Goal: Transaction & Acquisition: Purchase product/service

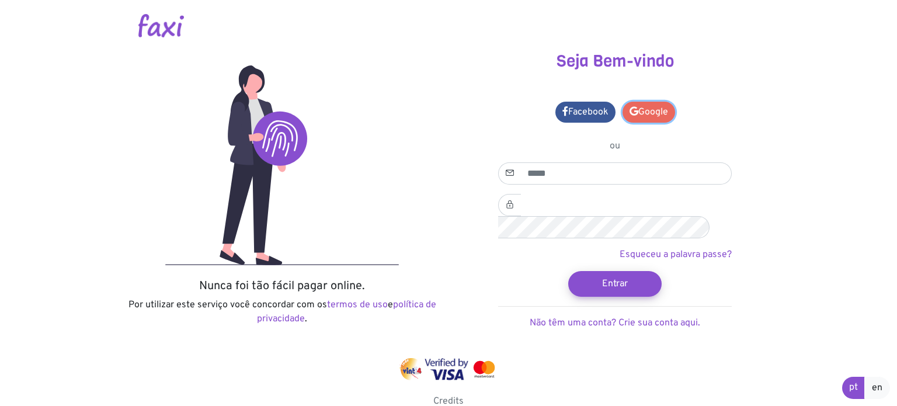
click at [654, 120] on link "Google" at bounding box center [648, 112] width 53 height 21
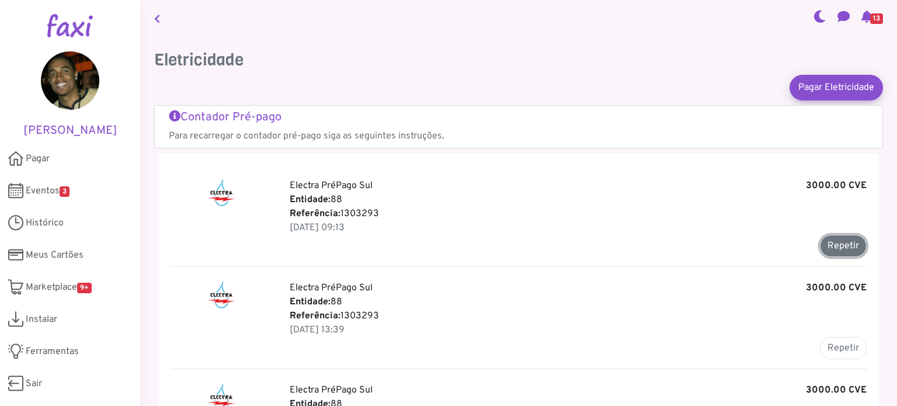
click at [842, 251] on button "Repetir" at bounding box center [843, 246] width 47 height 22
type input "*******"
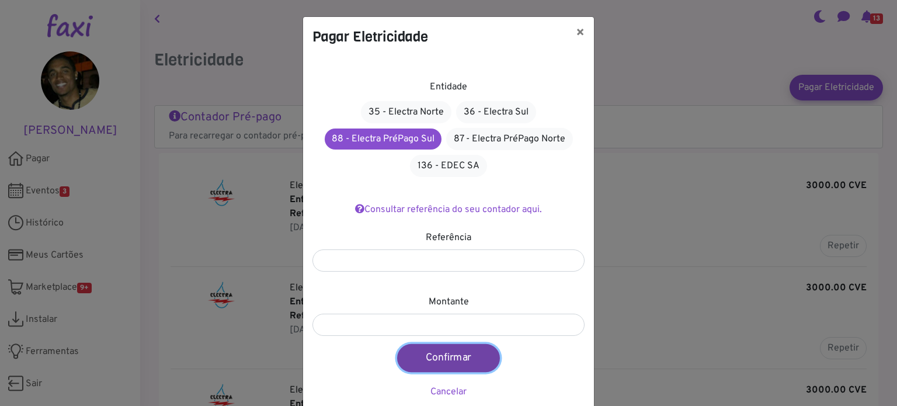
click at [435, 355] on button "Confirmar" at bounding box center [448, 358] width 103 height 28
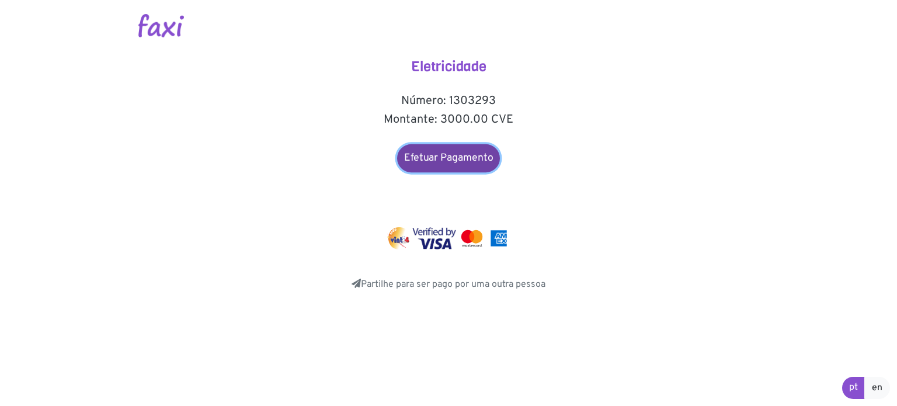
click at [474, 149] on link "Efetuar Pagamento" at bounding box center [448, 158] width 103 height 28
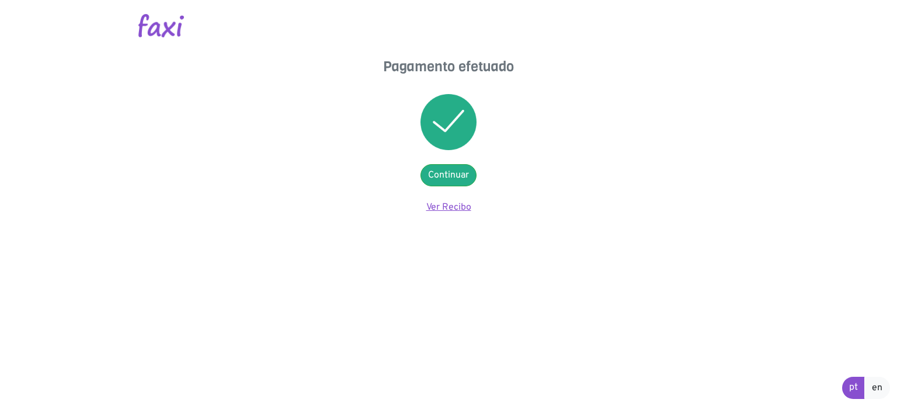
click at [461, 205] on link "Ver Recibo" at bounding box center [448, 207] width 45 height 12
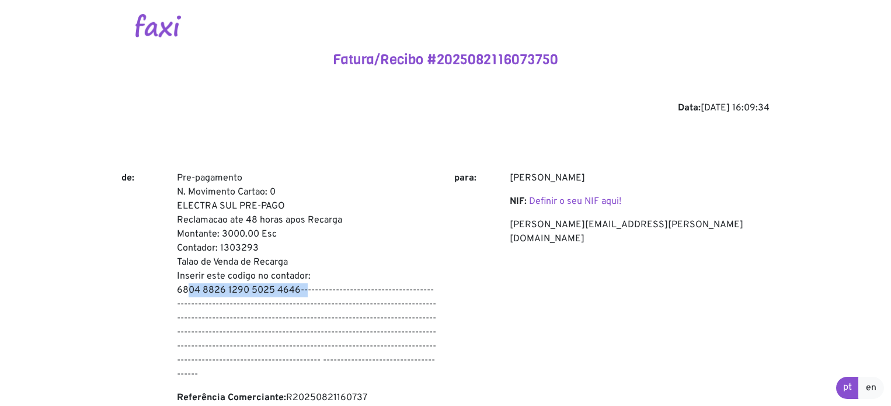
drag, startPoint x: 295, startPoint y: 292, endPoint x: 177, endPoint y: 284, distance: 118.2
click at [177, 284] on p "Pre-pagamento N. Movimento Cartao: 0 ELECTRA SUL PRE-PAGO Reclamacao ate 48 hor…" at bounding box center [307, 276] width 260 height 210
copy p "6804 8826 1290 5025 4646"
click at [168, 18] on img at bounding box center [158, 25] width 46 height 23
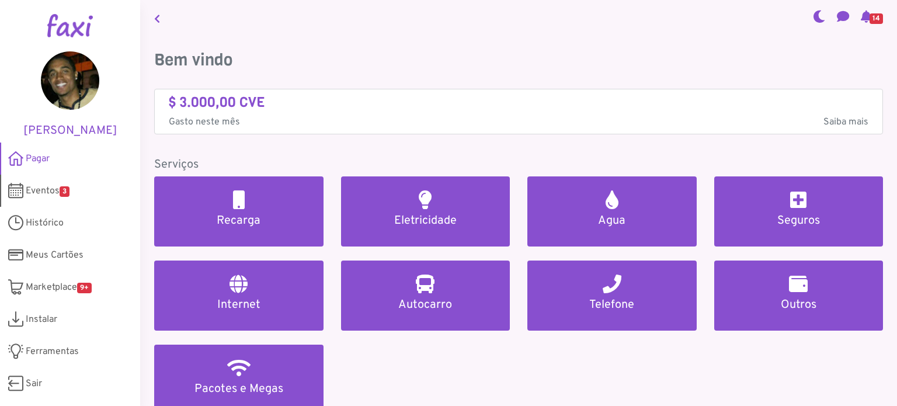
click at [53, 189] on span "Eventos 3" at bounding box center [48, 191] width 44 height 14
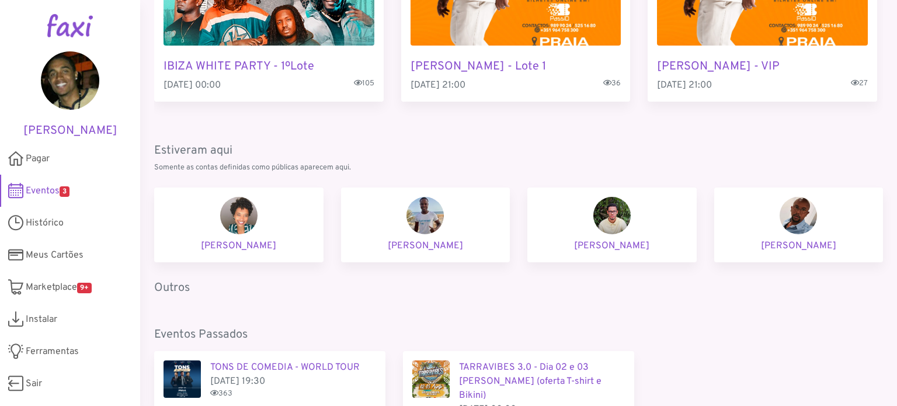
scroll to position [175, 0]
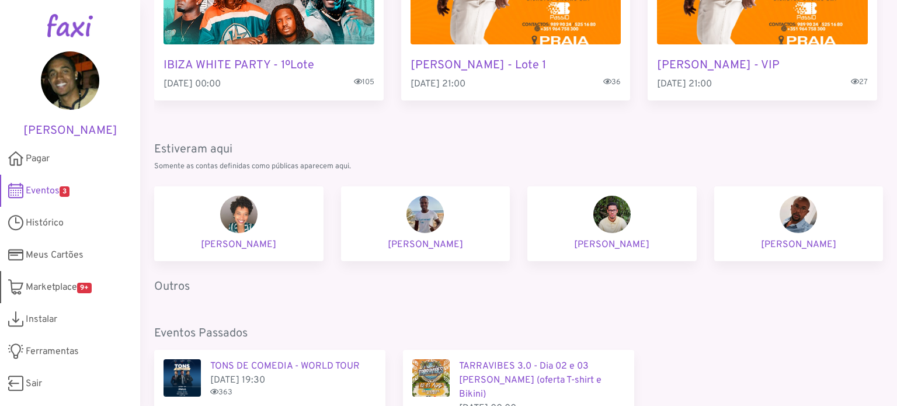
click at [51, 280] on span "Marketplace 9+" at bounding box center [59, 287] width 66 height 14
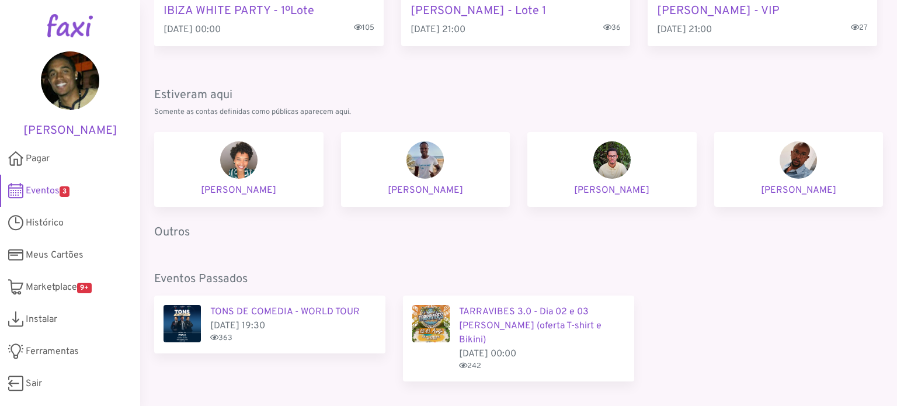
scroll to position [251, 0]
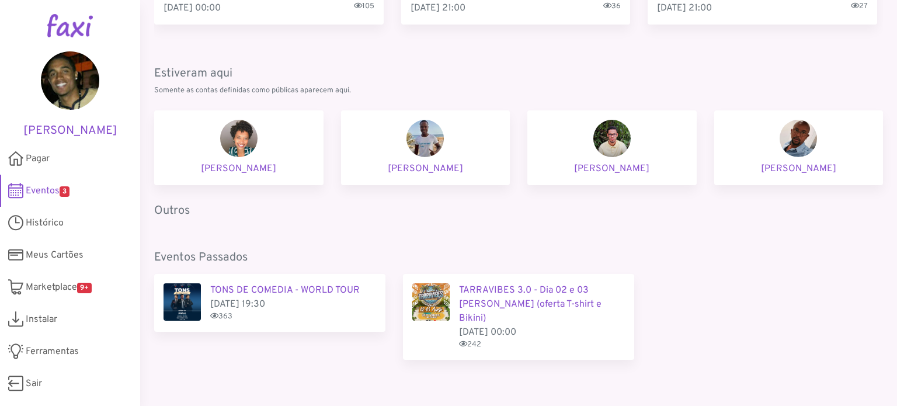
click at [35, 186] on span "Eventos 3" at bounding box center [48, 191] width 44 height 14
click at [44, 189] on span "Eventos 3" at bounding box center [48, 191] width 44 height 14
click at [57, 191] on span "Eventos 3" at bounding box center [48, 191] width 44 height 14
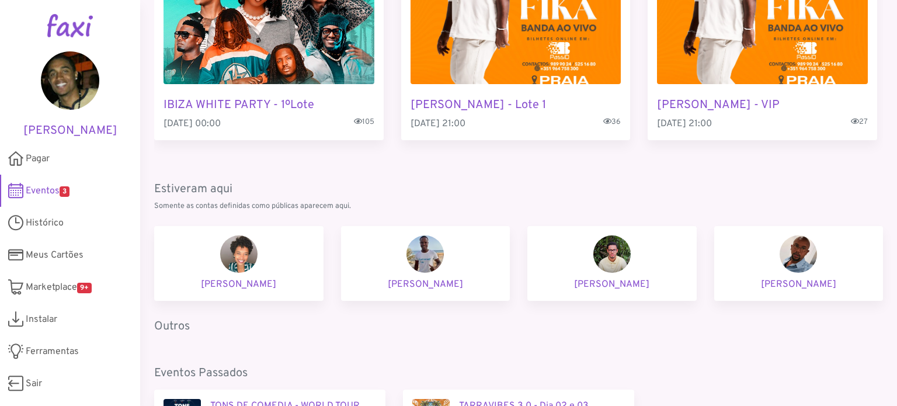
scroll to position [0, 0]
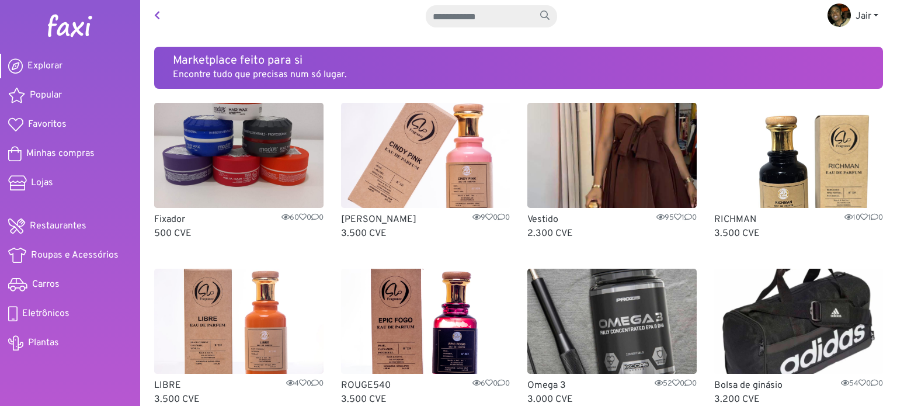
click at [86, 30] on img at bounding box center [70, 25] width 47 height 23
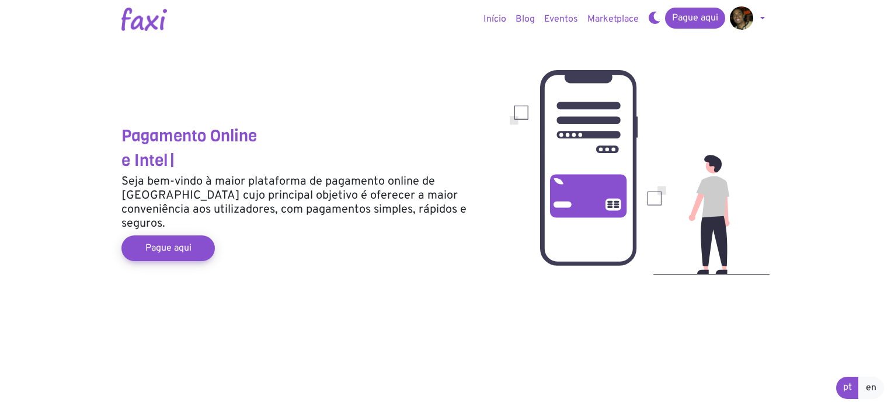
click at [613, 18] on link "Marketplace" at bounding box center [613, 19] width 61 height 23
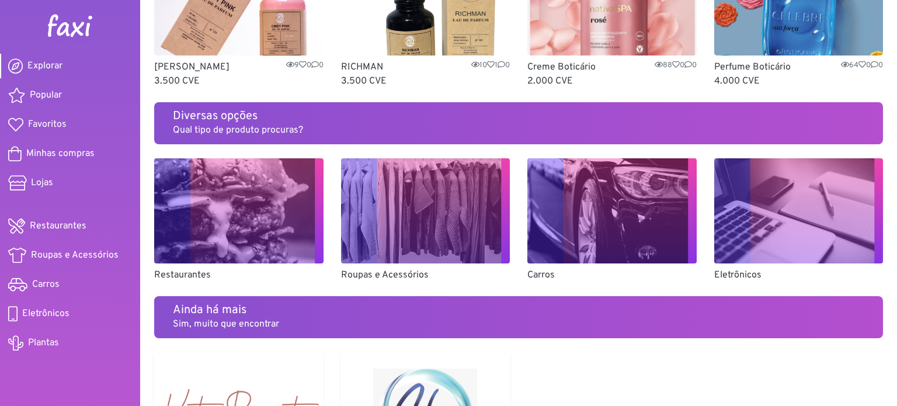
scroll to position [700, 0]
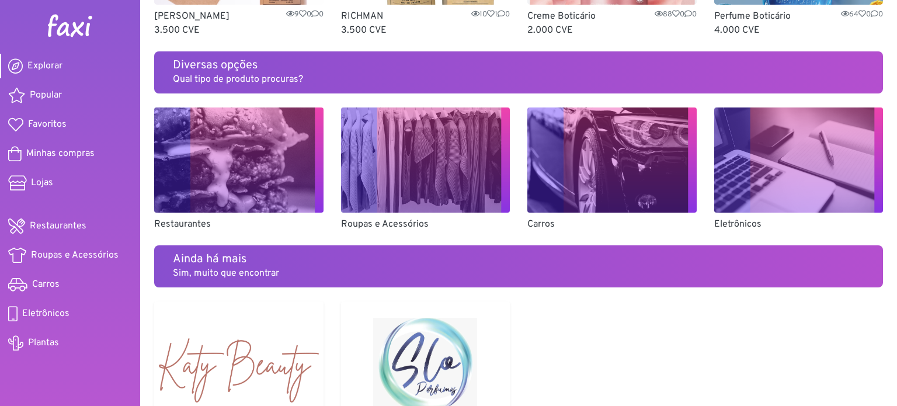
click at [573, 149] on img at bounding box center [611, 159] width 169 height 105
